Goal: Task Accomplishment & Management: Complete application form

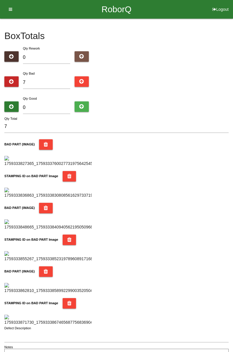
type input "7"
type input "14"
type input "77"
type input "84"
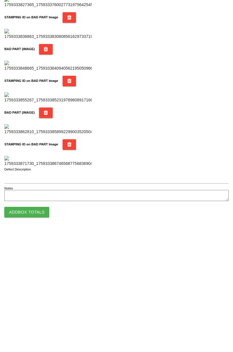
type input "77"
click at [41, 335] on button "Add Box Totals" at bounding box center [26, 332] width 45 height 10
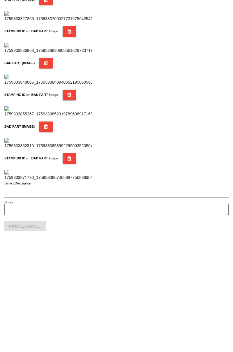
scroll to position [510, 0]
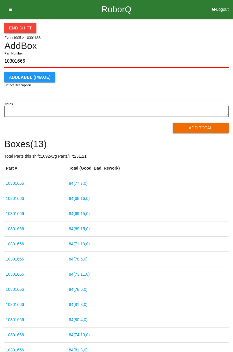
type input "10301666"
click at [197, 130] on button "Add Total" at bounding box center [201, 128] width 56 height 10
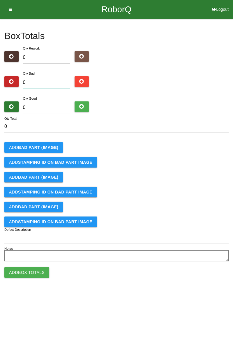
click at [48, 82] on input "0" at bounding box center [46, 82] width 47 height 13
type input "1"
click at [52, 142] on button "Add BAD PART (IMAGE)" at bounding box center [33, 147] width 59 height 10
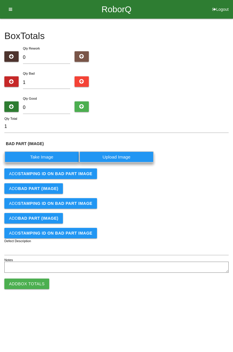
click at [54, 151] on label "Take Image" at bounding box center [41, 156] width 75 height 11
click at [0, 0] on \(IMAGE\) "Take Image" at bounding box center [0, 0] width 0 height 0
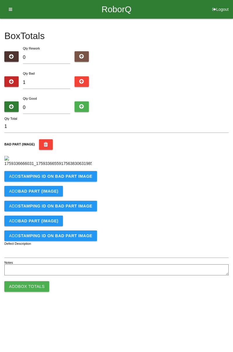
click at [73, 178] on b "STAMPING ID on BAD PART Image" at bounding box center [55, 176] width 74 height 5
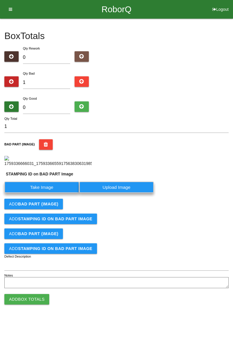
click at [53, 193] on label "Take Image" at bounding box center [41, 186] width 75 height 11
click at [0, 0] on PART "Take Image" at bounding box center [0, 0] width 0 height 0
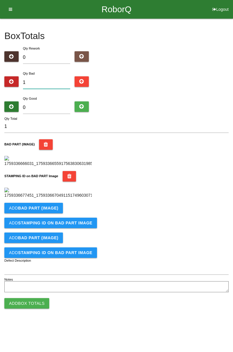
click at [53, 81] on input "1" at bounding box center [46, 82] width 47 height 13
type input "0"
type input "4"
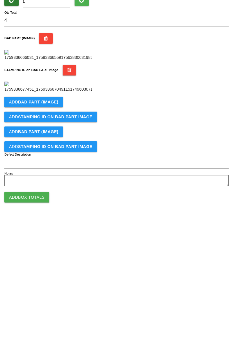
click at [59, 213] on button "Add BAD PART (IMAGE)" at bounding box center [33, 208] width 59 height 10
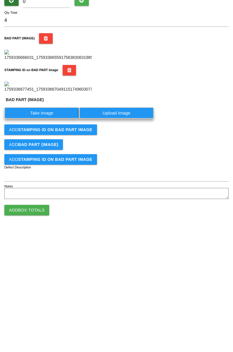
scroll to position [128, 0]
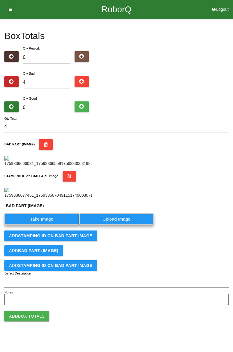
click at [53, 224] on label "Take Image" at bounding box center [41, 218] width 75 height 11
click at [0, 0] on \(IMAGE\) "Take Image" at bounding box center [0, 0] width 0 height 0
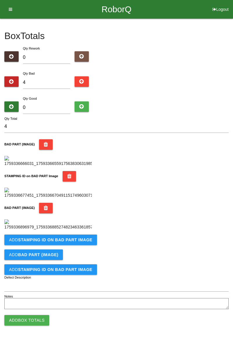
scroll to position [224, 0]
click at [81, 245] on button "Add STAMPING ID on BAD PART Image" at bounding box center [50, 239] width 93 height 10
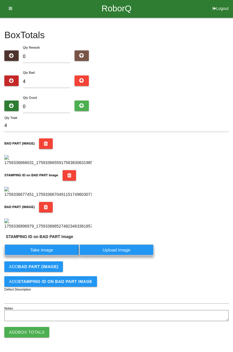
click at [58, 255] on label "Take Image" at bounding box center [41, 249] width 75 height 11
click at [0, 0] on PART "Take Image" at bounding box center [0, 0] width 0 height 0
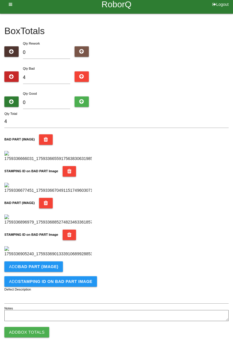
scroll to position [319, 0]
click at [59, 267] on button "Add BAD PART (IMAGE)" at bounding box center [33, 266] width 59 height 10
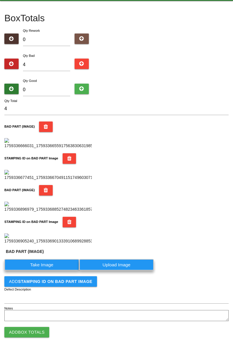
click at [51, 270] on label "Take Image" at bounding box center [41, 264] width 75 height 11
click at [0, 0] on \(IMAGE\) "Take Image" at bounding box center [0, 0] width 0 height 0
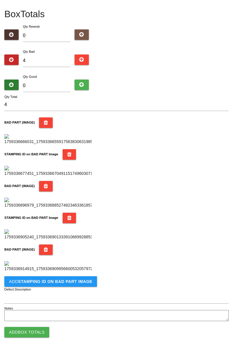
scroll to position [415, 0]
click at [75, 285] on button "Add STAMPING ID on BAD PART Image" at bounding box center [50, 281] width 93 height 10
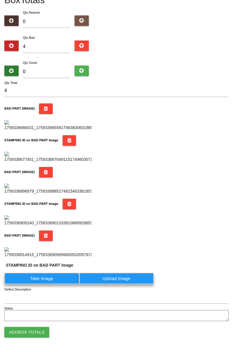
click at [68, 284] on label "Take Image" at bounding box center [41, 278] width 75 height 11
click at [0, 0] on PART "Take Image" at bounding box center [0, 0] width 0 height 0
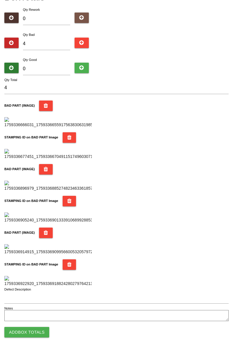
scroll to position [0, 0]
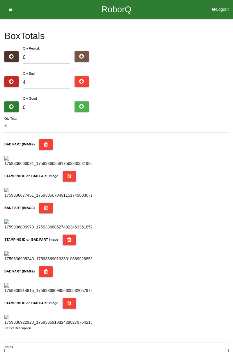
click at [58, 84] on input "4" at bounding box center [46, 82] width 47 height 13
click at [48, 81] on input "4" at bounding box center [46, 82] width 47 height 13
type input "0"
type input "1"
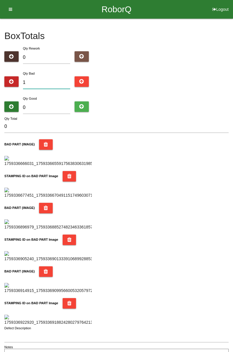
type input "1"
type input "12"
click at [231, 102] on div "Box Totals Translate Weight Weight unit: Rework Weight Bad Weight Good Weight 0…" at bounding box center [116, 190] width 233 height 343
click at [53, 80] on input "12" at bounding box center [46, 82] width 47 height 13
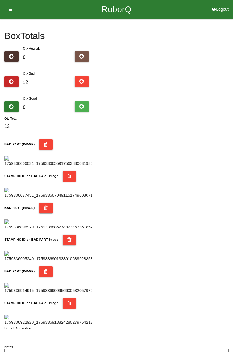
type input "1"
type input "13"
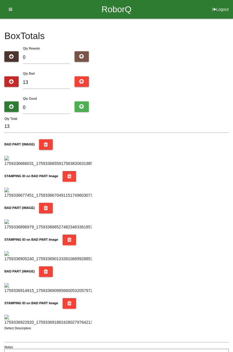
click at [233, 99] on div "Box Totals Translate Weight Weight unit: Rework Weight Bad Weight Good Weight 0…" at bounding box center [116, 190] width 233 height 343
click at [56, 105] on input "0" at bounding box center [46, 107] width 47 height 13
type input "7"
type input "20"
type input "71"
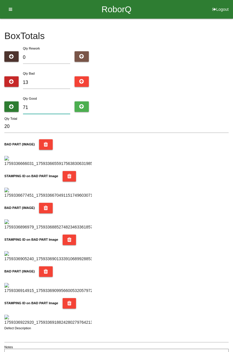
type input "84"
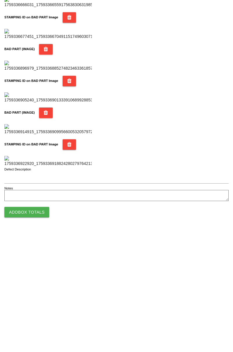
type input "71"
click at [39, 331] on button "Add Box Totals" at bounding box center [26, 332] width 45 height 10
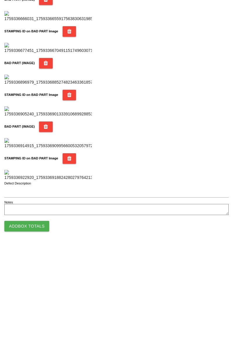
scroll to position [510, 0]
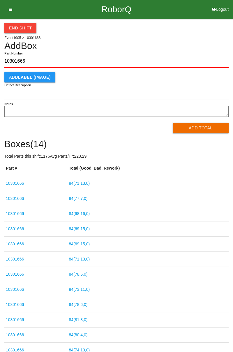
type input "10301666"
click at [201, 128] on button "Add Total" at bounding box center [201, 128] width 56 height 10
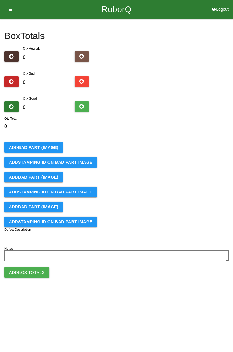
click at [47, 76] on input "0" at bounding box center [46, 82] width 47 height 13
type input "1"
type input "0"
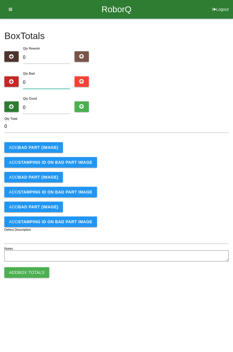
type input "3"
click at [49, 144] on button "Add BAD PART (IMAGE)" at bounding box center [33, 147] width 59 height 10
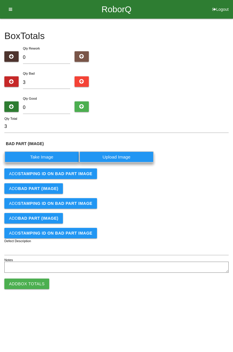
click at [49, 156] on label "Take Image" at bounding box center [41, 156] width 75 height 11
click at [0, 0] on \(IMAGE\) "Take Image" at bounding box center [0, 0] width 0 height 0
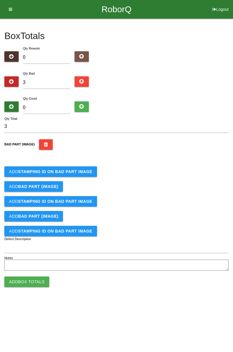
scroll to position [33, 0]
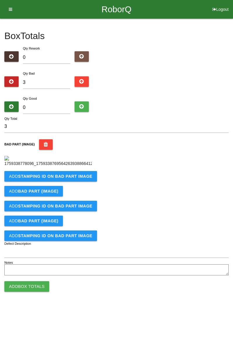
click at [79, 178] on b "STAMPING ID on BAD PART Image" at bounding box center [55, 176] width 74 height 5
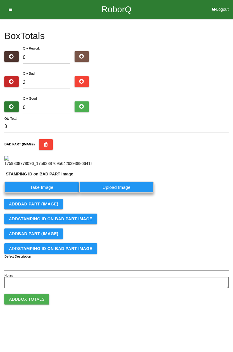
click at [54, 193] on label "Take Image" at bounding box center [41, 186] width 75 height 11
click at [0, 0] on PART "Take Image" at bounding box center [0, 0] width 0 height 0
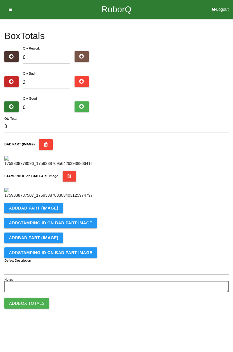
click at [53, 213] on button "Add BAD PART (IMAGE)" at bounding box center [33, 208] width 59 height 10
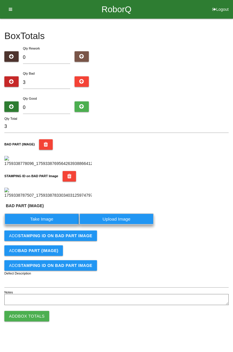
scroll to position [141, 0]
click at [61, 224] on label "Take Image" at bounding box center [41, 218] width 75 height 11
click at [0, 0] on \(IMAGE\) "Take Image" at bounding box center [0, 0] width 0 height 0
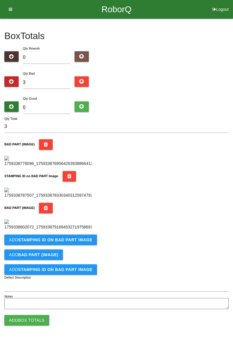
scroll to position [224, 0]
click at [83, 245] on button "Add STAMPING ID on BAD PART Image" at bounding box center [50, 239] width 93 height 10
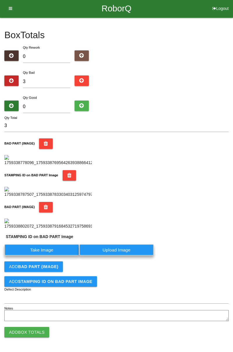
click at [59, 255] on label "Take Image" at bounding box center [41, 249] width 75 height 11
click at [0, 0] on PART "Take Image" at bounding box center [0, 0] width 0 height 0
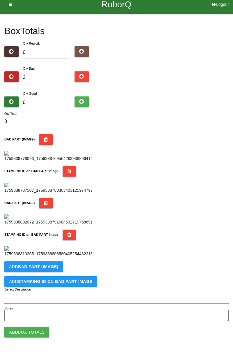
scroll to position [319, 0]
click at [56, 262] on button "Add BAD PART (IMAGE)" at bounding box center [33, 266] width 59 height 10
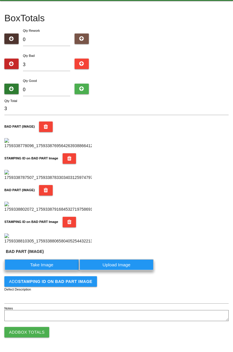
click at [51, 270] on label "Take Image" at bounding box center [41, 264] width 75 height 11
click at [0, 0] on \(IMAGE\) "Take Image" at bounding box center [0, 0] width 0 height 0
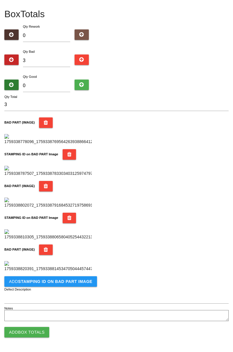
scroll to position [415, 0]
click at [76, 283] on b "STAMPING ID on BAD PART Image" at bounding box center [55, 281] width 74 height 5
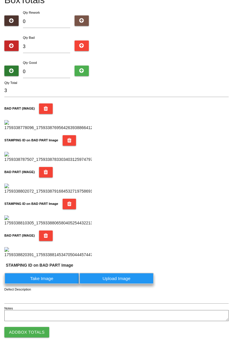
click at [49, 284] on label "Take Image" at bounding box center [41, 278] width 75 height 11
click at [0, 0] on PART "Take Image" at bounding box center [0, 0] width 0 height 0
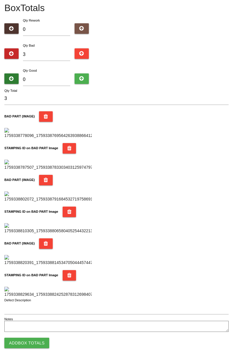
scroll to position [0, 0]
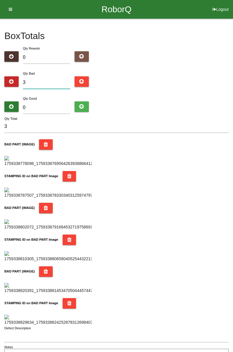
click at [61, 82] on input "3" at bounding box center [46, 82] width 47 height 13
type input "0"
type input "4"
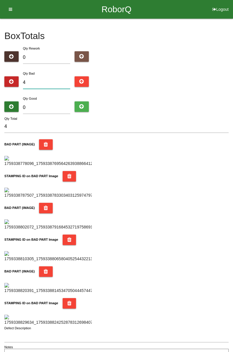
type input "0"
type input "6"
click at [232, 72] on div "Box Totals Translate Weight Weight unit: Rework Weight Bad Weight Good Weight 0…" at bounding box center [116, 190] width 233 height 343
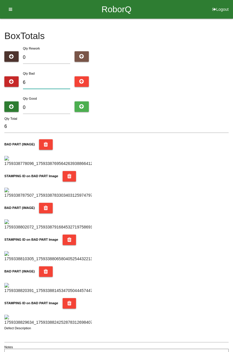
click at [51, 83] on input "6" at bounding box center [46, 82] width 47 height 13
type input "0"
type input "1"
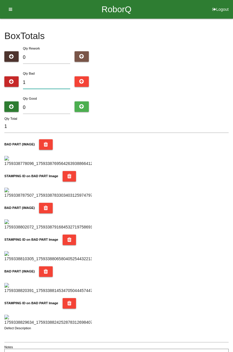
type input "10"
click at [232, 101] on div "Box Totals Translate Weight Weight unit: Rework Weight Bad Weight Good Weight 0…" at bounding box center [116, 190] width 233 height 343
click at [43, 81] on input "10" at bounding box center [46, 82] width 47 height 13
type input "103"
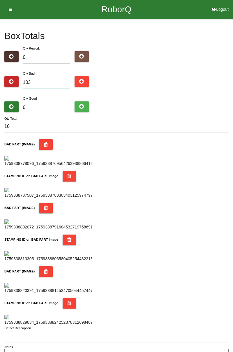
type input "103"
type input "10"
type input "1"
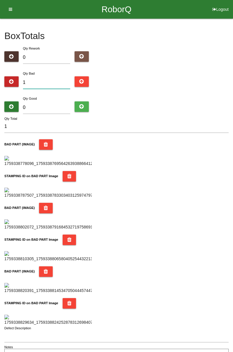
type input "13"
click at [53, 105] on input "0" at bounding box center [46, 107] width 47 height 13
type input "7"
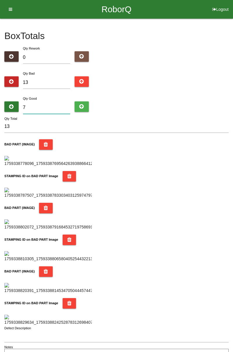
type input "20"
type input "71"
type input "84"
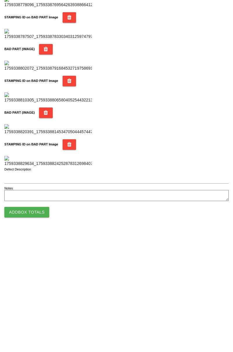
type input "71"
click at [41, 330] on button "Add Box Totals" at bounding box center [26, 332] width 45 height 10
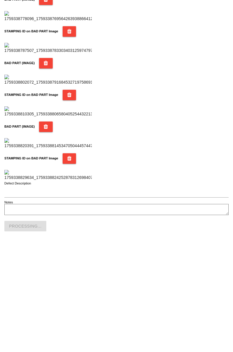
scroll to position [510, 0]
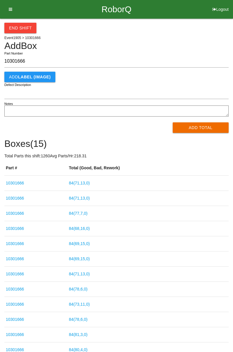
type input "10301666"
click at [205, 130] on button "Add Total" at bounding box center [201, 127] width 56 height 10
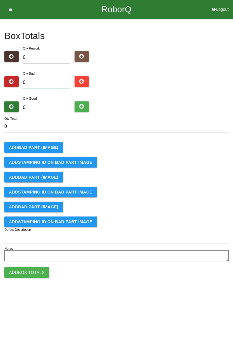
click at [44, 82] on input "0" at bounding box center [46, 82] width 47 height 13
click at [50, 81] on input "0" at bounding box center [46, 82] width 47 height 13
type input "2"
click at [44, 148] on b "BAD PART (IMAGE)" at bounding box center [38, 147] width 40 height 5
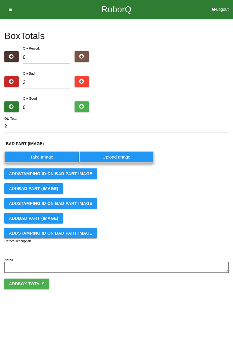
click at [44, 154] on label "Take Image" at bounding box center [41, 156] width 75 height 11
click at [0, 0] on \(IMAGE\) "Take Image" at bounding box center [0, 0] width 0 height 0
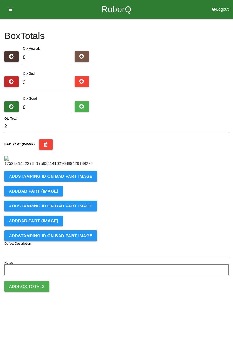
click at [84, 178] on b "STAMPING ID on BAD PART Image" at bounding box center [55, 176] width 74 height 5
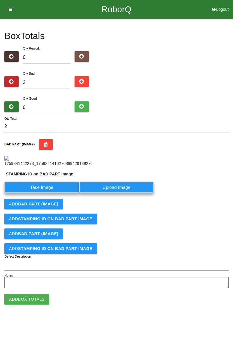
click at [50, 193] on label "Take Image" at bounding box center [41, 186] width 75 height 11
click at [0, 0] on PART "Take Image" at bounding box center [0, 0] width 0 height 0
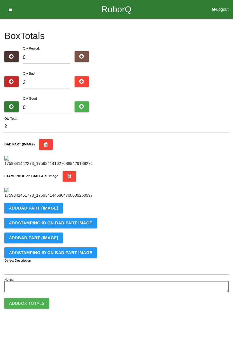
click at [229, 201] on div "Box Totals Translate Weight Weight unit: Rework Weight Bad Weight Good Weight 0…" at bounding box center [116, 156] width 233 height 275
click at [52, 210] on b "BAD PART (IMAGE)" at bounding box center [38, 208] width 40 height 5
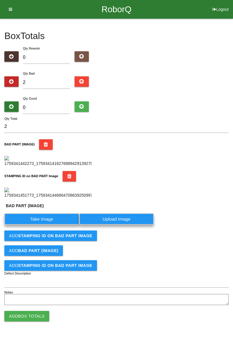
click at [47, 224] on label "Take Image" at bounding box center [41, 218] width 75 height 11
click at [0, 0] on \(IMAGE\) "Take Image" at bounding box center [0, 0] width 0 height 0
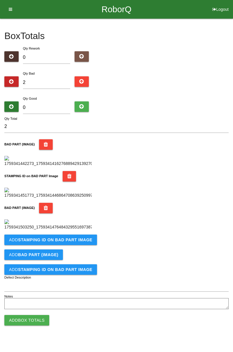
scroll to position [224, 0]
click at [81, 242] on b "STAMPING ID on BAD PART Image" at bounding box center [55, 239] width 74 height 5
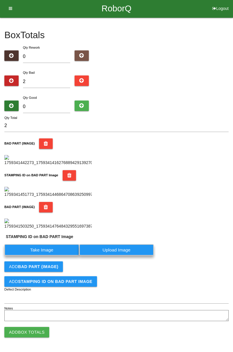
click at [54, 255] on label "Take Image" at bounding box center [41, 249] width 75 height 11
click at [0, 0] on PART "Take Image" at bounding box center [0, 0] width 0 height 0
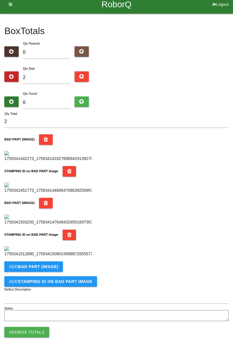
scroll to position [9, 0]
click at [63, 71] on input "2" at bounding box center [46, 77] width 47 height 13
type input "0"
type input "3"
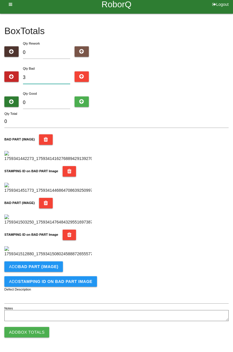
type input "3"
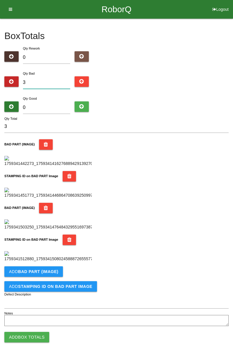
type input "3"
click at [55, 105] on input "0" at bounding box center [46, 107] width 47 height 13
type input "8"
type input "11"
type input "81"
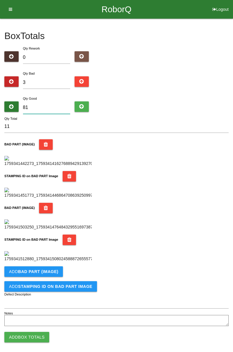
type input "84"
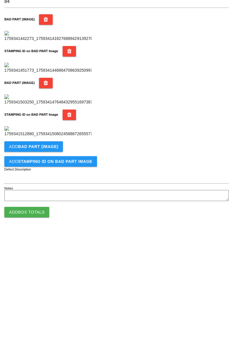
scroll to position [319, 0]
type input "81"
click at [45, 267] on b "BAD PART (IMAGE)" at bounding box center [38, 266] width 40 height 5
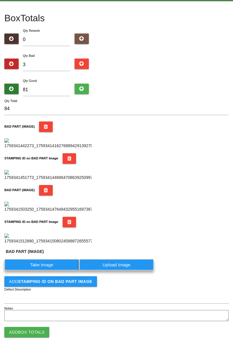
click at [54, 270] on label "Take Image" at bounding box center [41, 264] width 75 height 11
click at [0, 0] on \(IMAGE\) "Take Image" at bounding box center [0, 0] width 0 height 0
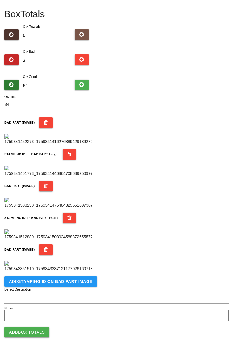
scroll to position [415, 0]
click at [72, 283] on b "STAMPING ID on BAD PART Image" at bounding box center [55, 281] width 74 height 5
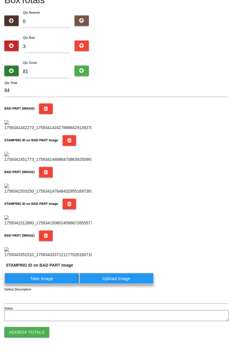
click at [44, 284] on label "Take Image" at bounding box center [41, 278] width 75 height 11
click at [0, 0] on PART "Take Image" at bounding box center [0, 0] width 0 height 0
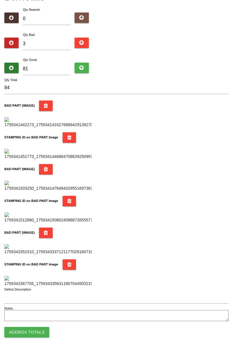
scroll to position [510, 0]
click at [39, 331] on button "Add Box Totals" at bounding box center [26, 332] width 45 height 10
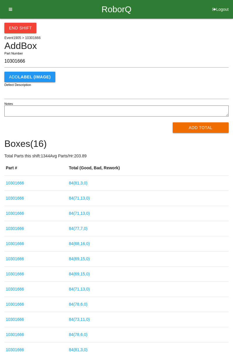
type input "10301666"
click at [205, 128] on button "Add Total" at bounding box center [201, 127] width 56 height 10
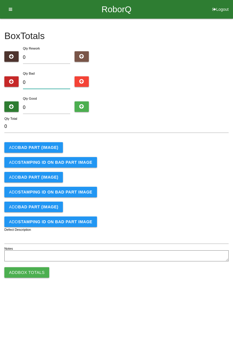
click at [52, 76] on input "0" at bounding box center [46, 82] width 47 height 13
click at [54, 82] on input "0" at bounding box center [46, 82] width 47 height 13
type input "1"
click at [49, 146] on b "BAD PART (IMAGE)" at bounding box center [38, 147] width 40 height 5
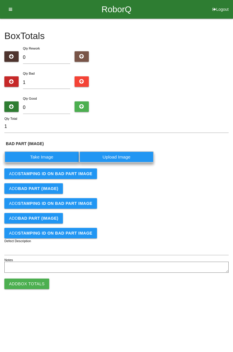
click at [51, 155] on label "Take Image" at bounding box center [41, 156] width 75 height 11
click at [0, 0] on \(IMAGE\) "Take Image" at bounding box center [0, 0] width 0 height 0
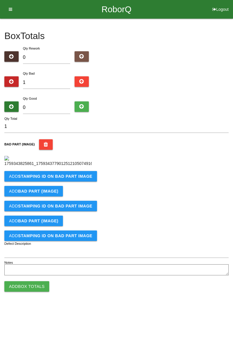
click at [59, 181] on button "Add STAMPING ID on BAD PART Image" at bounding box center [50, 176] width 93 height 10
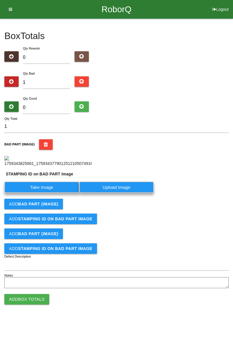
click at [58, 193] on label "Take Image" at bounding box center [41, 186] width 75 height 11
click at [0, 0] on PART "Take Image" at bounding box center [0, 0] width 0 height 0
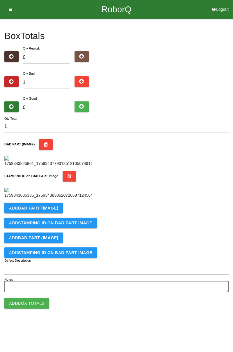
click at [49, 73] on div "Qty Bad 1" at bounding box center [47, 80] width 56 height 21
click at [43, 83] on input "1" at bounding box center [46, 82] width 47 height 13
type input "0"
type input "4"
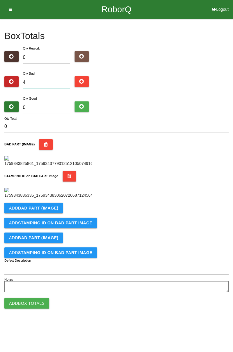
type input "4"
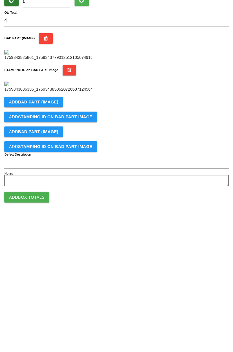
scroll to position [128, 0]
click at [50, 210] on b "BAD PART (IMAGE)" at bounding box center [38, 208] width 40 height 5
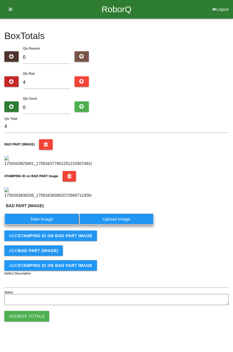
click at [54, 224] on label "Take Image" at bounding box center [41, 218] width 75 height 11
click at [0, 0] on \(IMAGE\) "Take Image" at bounding box center [0, 0] width 0 height 0
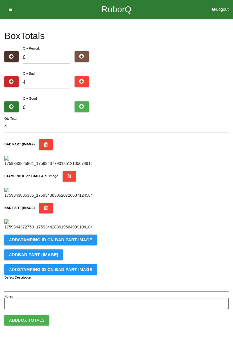
scroll to position [224, 0]
click at [65, 245] on button "Add STAMPING ID on BAD PART Image" at bounding box center [50, 239] width 93 height 10
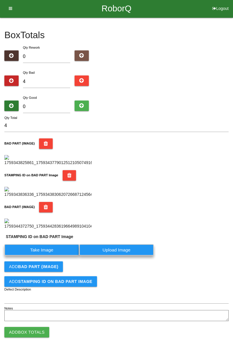
click at [51, 255] on label "Take Image" at bounding box center [41, 249] width 75 height 11
click at [0, 0] on PART "Take Image" at bounding box center [0, 0] width 0 height 0
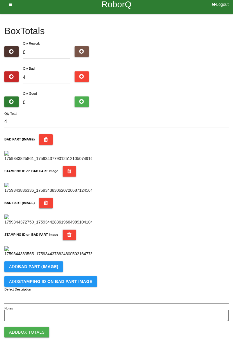
scroll to position [319, 0]
click at [51, 264] on b "BAD PART (IMAGE)" at bounding box center [38, 266] width 40 height 5
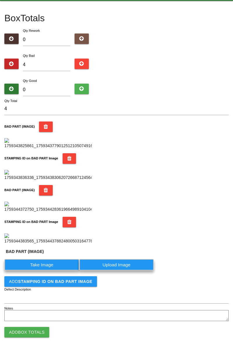
click at [49, 270] on label "Take Image" at bounding box center [41, 264] width 75 height 11
click at [0, 0] on \(IMAGE\) "Take Image" at bounding box center [0, 0] width 0 height 0
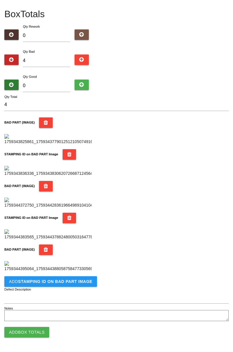
scroll to position [415, 0]
click at [82, 283] on b "STAMPING ID on BAD PART Image" at bounding box center [55, 281] width 74 height 5
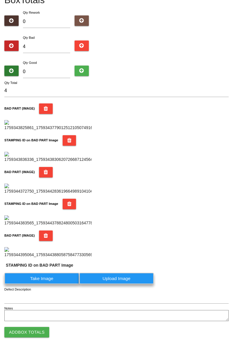
click at [58, 284] on label "Take Image" at bounding box center [41, 278] width 75 height 11
click at [0, 0] on PART "Take Image" at bounding box center [0, 0] width 0 height 0
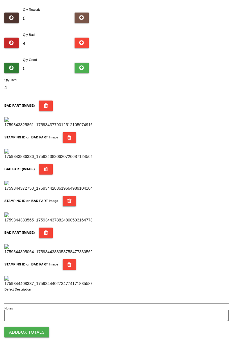
scroll to position [0, 0]
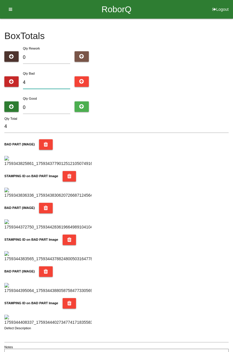
click at [49, 81] on input "4" at bounding box center [46, 82] width 47 height 13
type input "0"
type input "3"
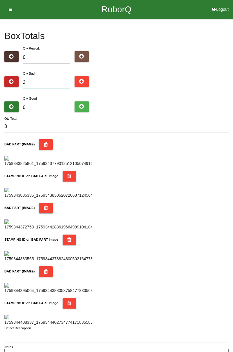
type input "0"
type input "6"
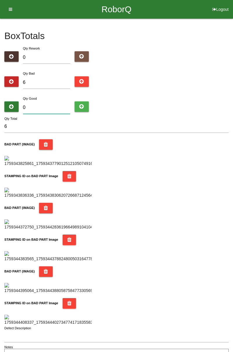
click at [52, 106] on input "0" at bounding box center [46, 107] width 47 height 13
type input "7"
type input "13"
type input "78"
type input "84"
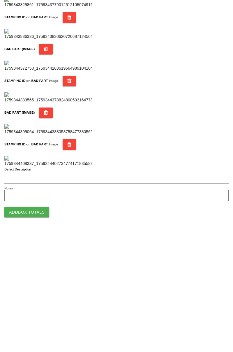
type input "78"
click at [38, 336] on button "Add Box Totals" at bounding box center [26, 332] width 45 height 10
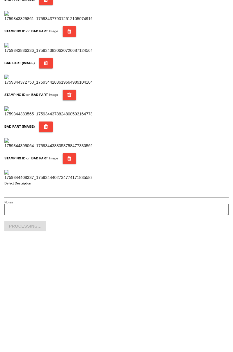
scroll to position [510, 0]
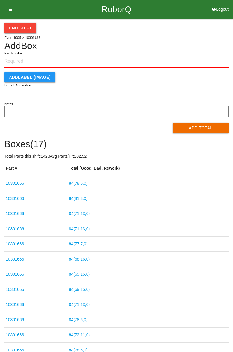
paste input "10301666"
type input "10301666"
click at [201, 128] on button "Add Total" at bounding box center [201, 128] width 56 height 10
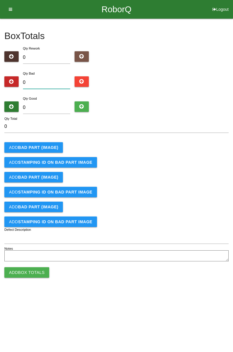
click at [49, 80] on input "0" at bounding box center [46, 82] width 47 height 13
type input "3"
click at [47, 147] on b "BAD PART (IMAGE)" at bounding box center [38, 147] width 40 height 5
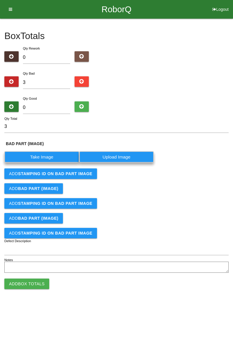
click at [43, 155] on label "Take Image" at bounding box center [41, 156] width 75 height 11
click at [0, 0] on \(IMAGE\) "Take Image" at bounding box center [0, 0] width 0 height 0
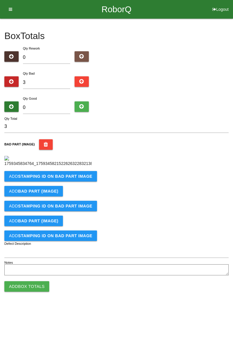
click at [81, 178] on b "STAMPING ID on BAD PART Image" at bounding box center [55, 176] width 74 height 5
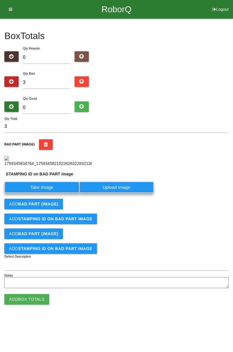
click at [52, 193] on label "Take Image" at bounding box center [41, 186] width 75 height 11
click at [0, 0] on PART "Take Image" at bounding box center [0, 0] width 0 height 0
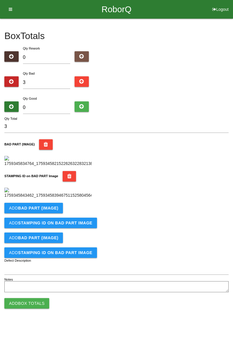
scroll to position [128, 0]
click at [54, 210] on b "BAD PART (IMAGE)" at bounding box center [38, 208] width 40 height 5
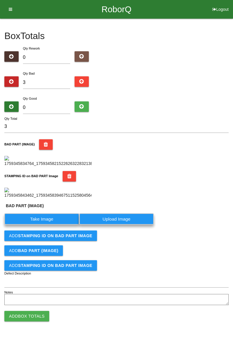
click at [57, 224] on label "Take Image" at bounding box center [41, 218] width 75 height 11
click at [0, 0] on \(IMAGE\) "Take Image" at bounding box center [0, 0] width 0 height 0
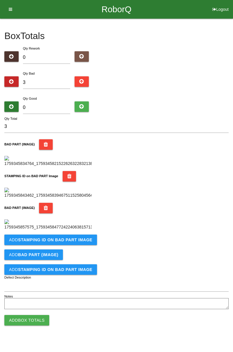
scroll to position [224, 0]
click at [79, 242] on b "STAMPING ID on BAD PART Image" at bounding box center [55, 239] width 74 height 5
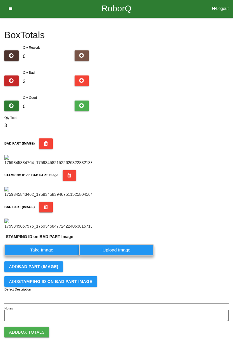
click at [59, 255] on label "Take Image" at bounding box center [41, 249] width 75 height 11
click at [0, 0] on PART "Take Image" at bounding box center [0, 0] width 0 height 0
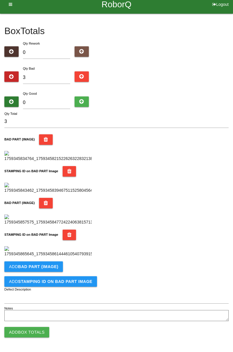
scroll to position [319, 0]
click at [55, 266] on b "BAD PART (IMAGE)" at bounding box center [38, 266] width 40 height 5
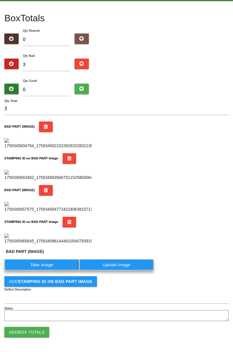
click at [45, 270] on label "Take Image" at bounding box center [41, 264] width 75 height 11
click at [0, 0] on \(IMAGE\) "Take Image" at bounding box center [0, 0] width 0 height 0
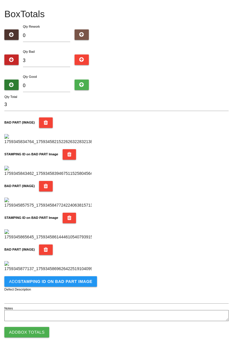
scroll to position [415, 0]
click at [73, 282] on b "STAMPING ID on BAD PART Image" at bounding box center [55, 281] width 74 height 5
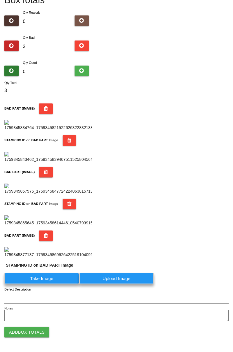
click at [51, 284] on label "Take Image" at bounding box center [41, 278] width 75 height 11
click at [0, 0] on PART "Take Image" at bounding box center [0, 0] width 0 height 0
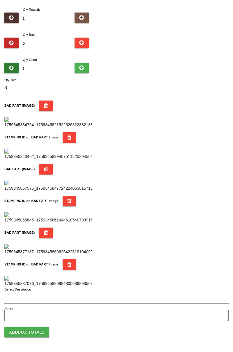
scroll to position [0, 0]
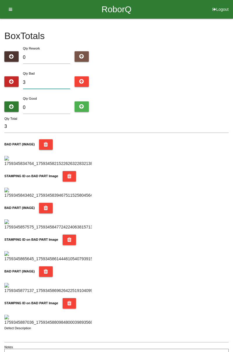
click at [53, 76] on input "3" at bounding box center [46, 82] width 47 height 13
click at [54, 81] on input "3" at bounding box center [46, 82] width 47 height 13
type input "0"
type input "6"
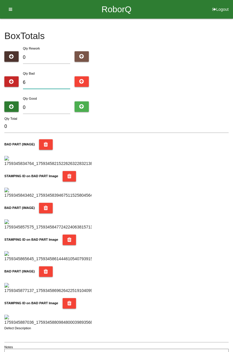
type input "6"
click at [52, 80] on input "6" at bounding box center [46, 82] width 47 height 13
type input "69"
type input "6"
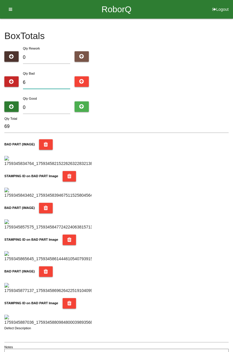
type input "6"
type input "0"
type input "9"
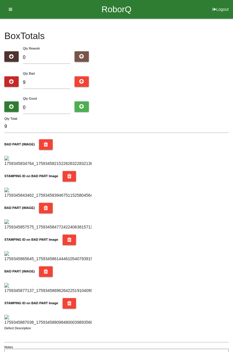
click at [233, 45] on div "Box Totals Translate Weight Weight unit: Rework Weight Bad Weight Good Weight 0…" at bounding box center [116, 190] width 233 height 343
click at [50, 84] on input "9" at bounding box center [46, 82] width 47 height 13
type input "0"
type input "1"
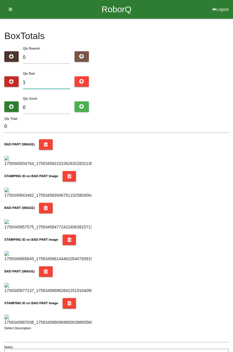
type input "1"
type input "13"
click at [47, 101] on input "0" at bounding box center [46, 107] width 47 height 13
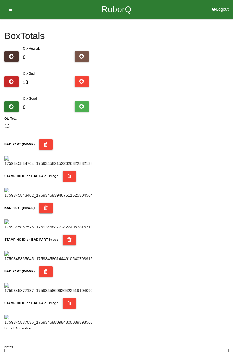
type input "7"
type input "20"
type input "71"
type input "84"
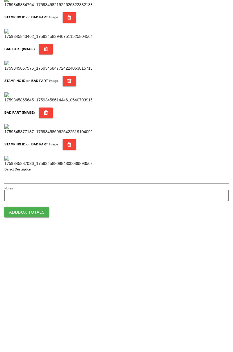
type input "71"
click at [40, 333] on button "Add Box Totals" at bounding box center [26, 332] width 45 height 10
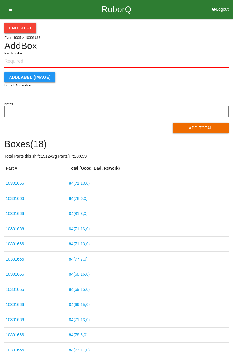
click at [232, 57] on div "End Shift Event 1905 > 10301666 Add Box Part Number Add LABEL (IMAGE) Defect De…" at bounding box center [116, 234] width 233 height 430
click at [27, 31] on button "End Shift" at bounding box center [20, 28] width 32 height 10
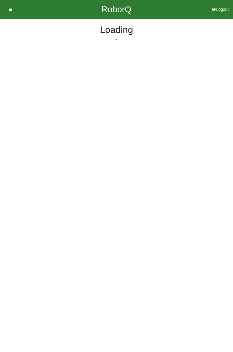
select select "3"
select select "32"
select select "2"
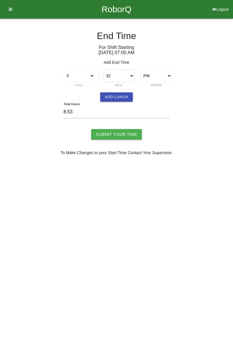
click at [134, 75] on select "00 01 02 03 04 05 06 07 08 09 10 11 12 13 14 15 16 17 18 19 20 21 22 23 24 25 2…" at bounding box center [118, 76] width 31 height 12
select select "30"
click at [103, 70] on select "00 01 02 03 04 05 06 07 08 09 10 11 12 13 14 15 16 17 18 19 20 21 22 23 24 25 2…" at bounding box center [118, 76] width 31 height 12
type input "8.50"
click at [126, 95] on button "Add Lunch" at bounding box center [116, 96] width 33 height 9
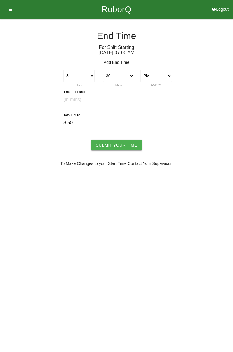
click at [95, 97] on input "text" at bounding box center [116, 99] width 106 height 13
type input "30"
type input "8.00"
click at [119, 147] on input "Submit Your Time" at bounding box center [116, 145] width 51 height 10
type input "Processing..."
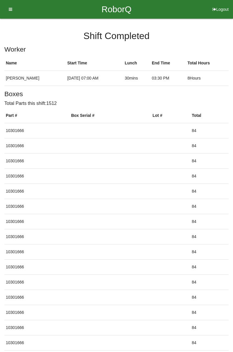
click at [218, 4] on button "Logout" at bounding box center [220, 2] width 25 height 4
select select "Worker"
